Goal: Information Seeking & Learning: Learn about a topic

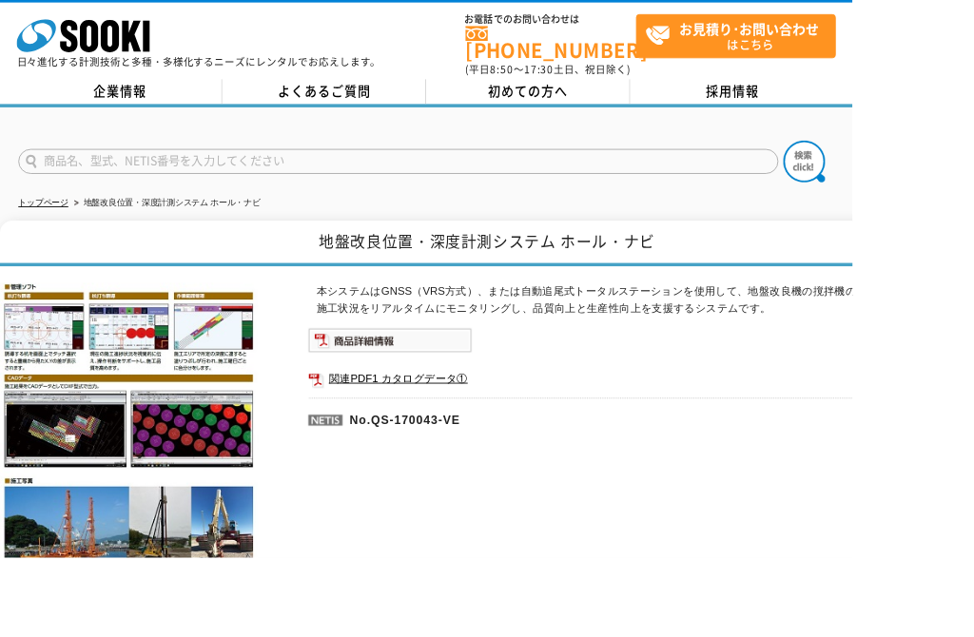
click at [523, 383] on img at bounding box center [445, 389] width 187 height 29
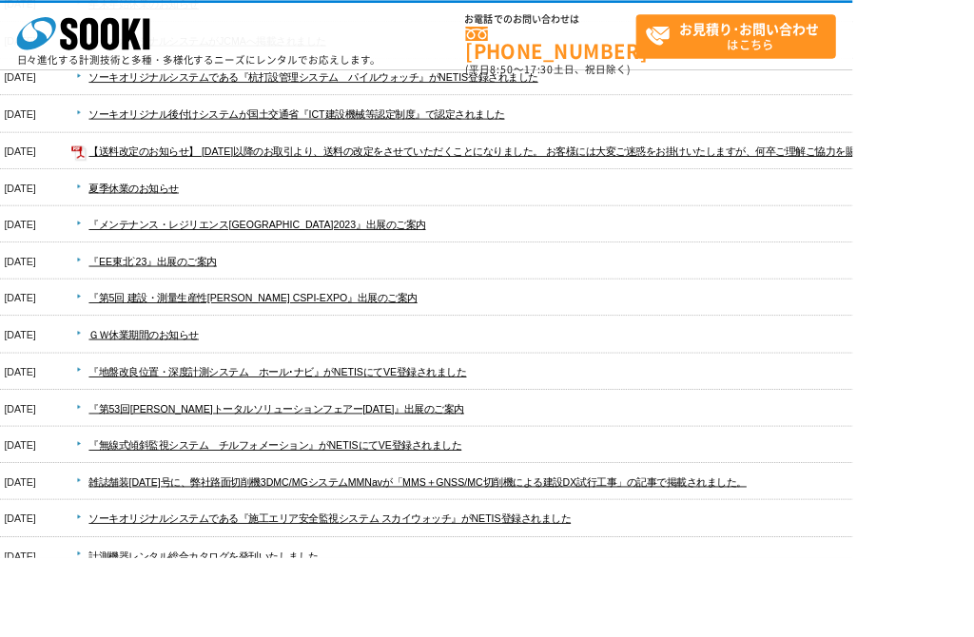
scroll to position [229, 0]
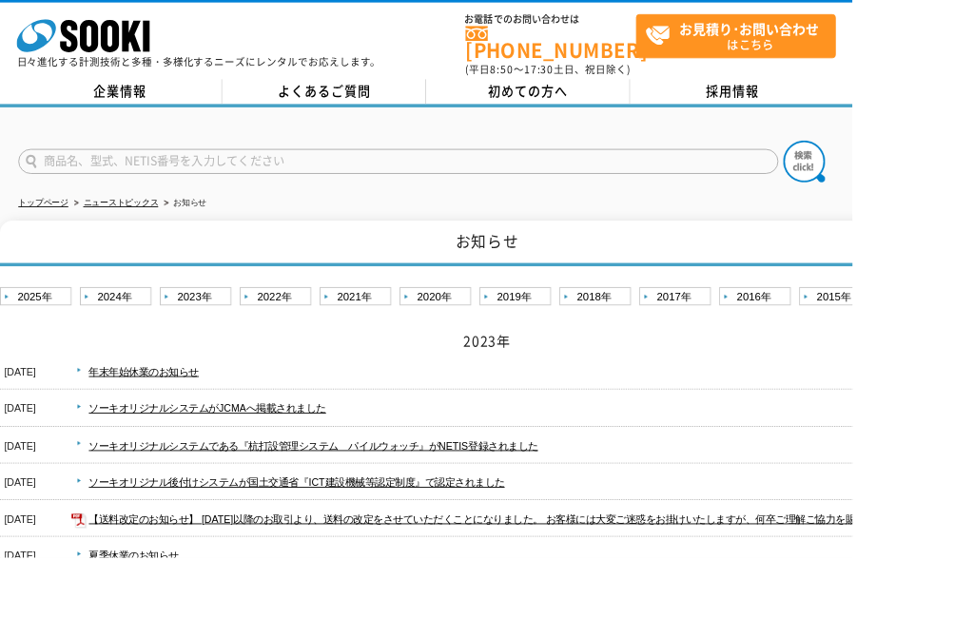
click at [576, 546] on link "ソーキオリジナル後付けシステムが国土交通省『ICT建設機械等認定制度』で認定されました" at bounding box center [339, 551] width 475 height 13
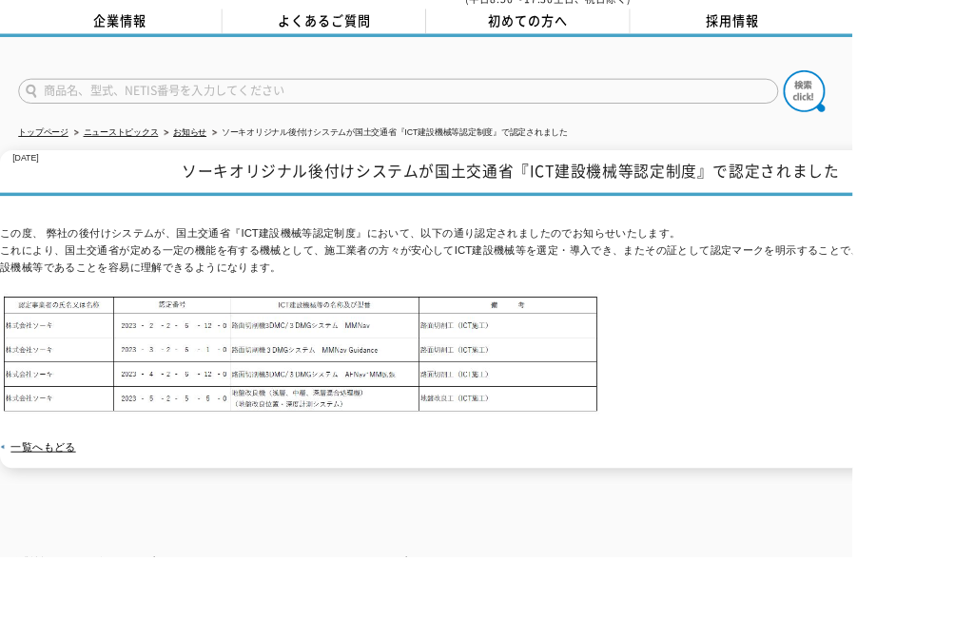
scroll to position [80, 0]
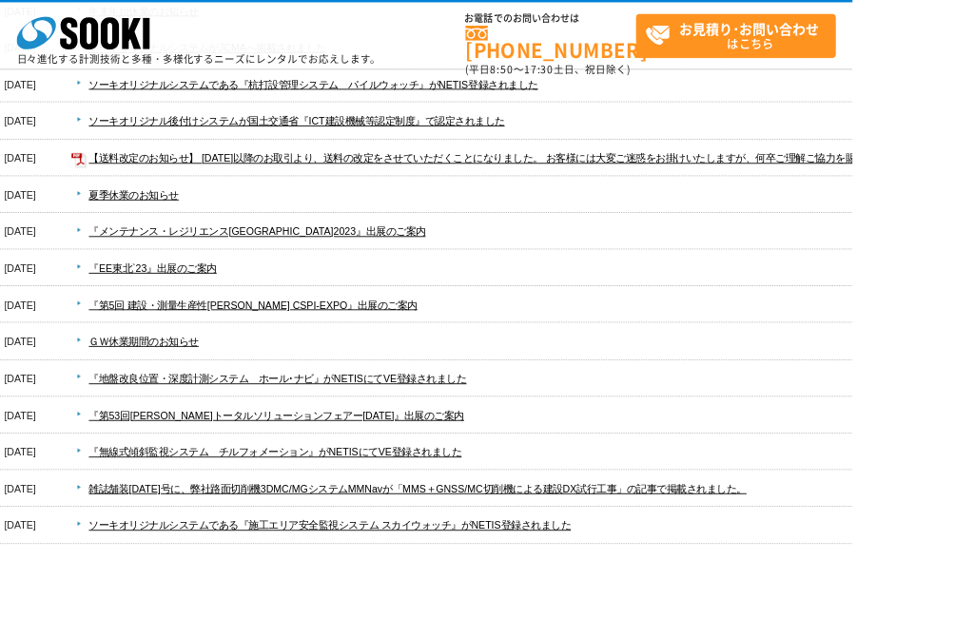
scroll to position [330, 0]
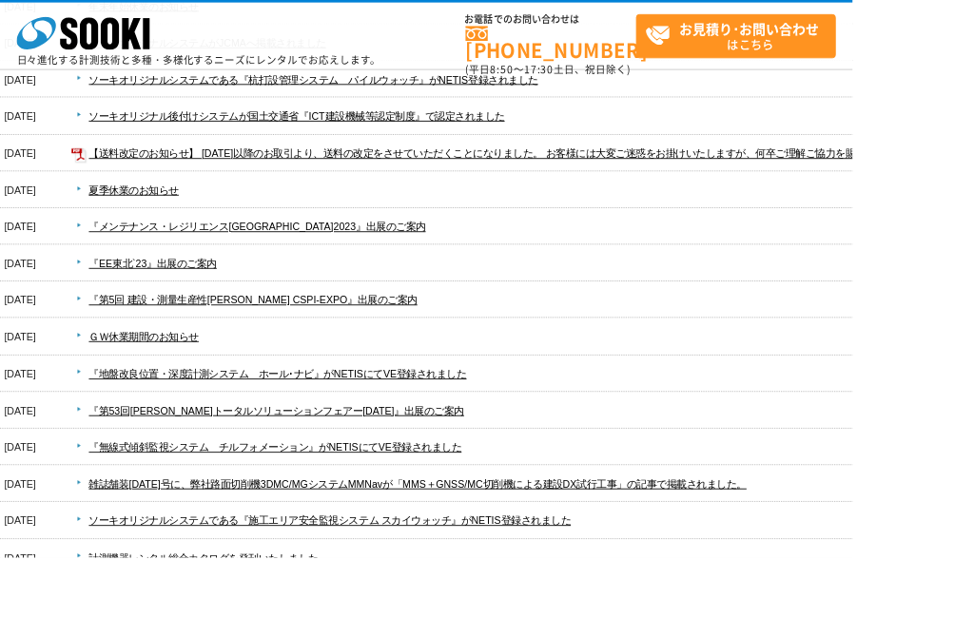
click at [534, 435] on link "『地盤改良位置・深度計測システム　ホール･ナビ』がNETISにてVE登録されました" at bounding box center [318, 427] width 432 height 13
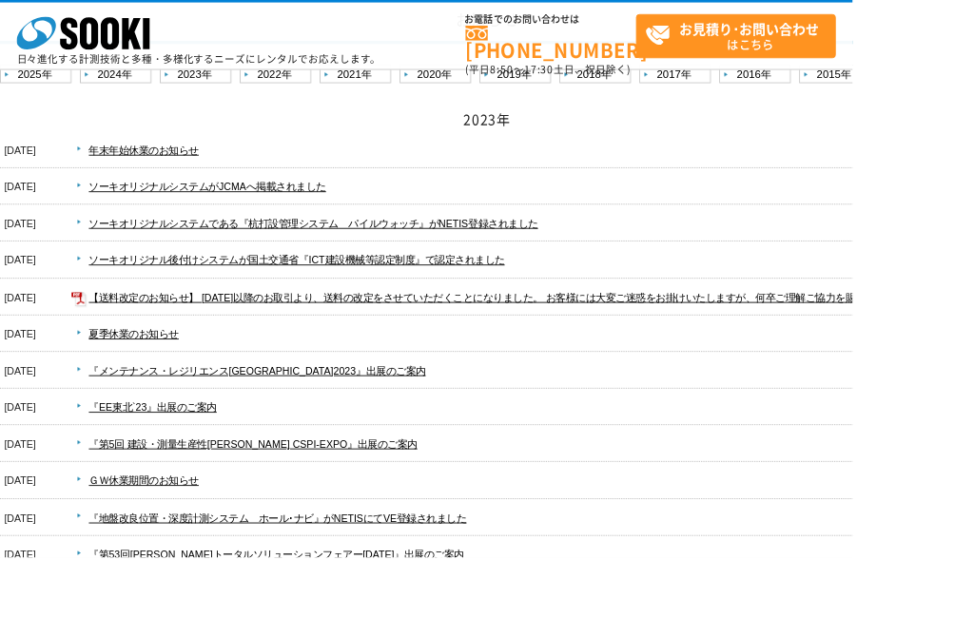
scroll to position [148, 0]
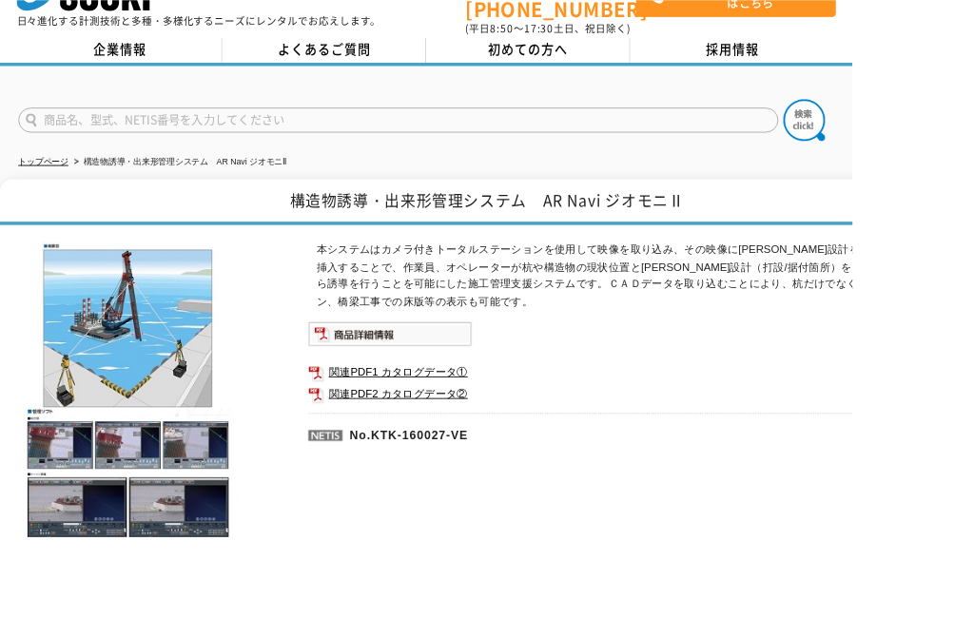
scroll to position [48, 0]
click at [512, 380] on img at bounding box center [445, 381] width 187 height 29
